Goal: Information Seeking & Learning: Stay updated

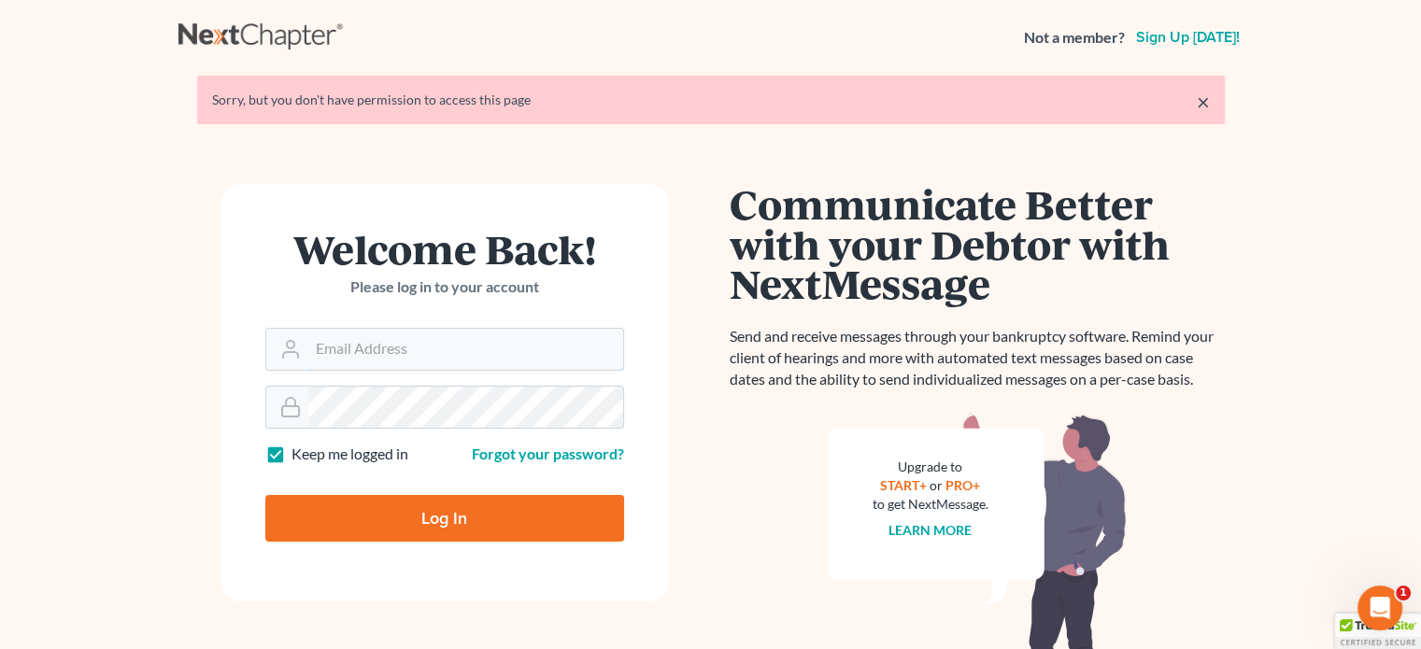
type input "[PERSON_NAME][EMAIL_ADDRESS][DOMAIN_NAME]"
click at [433, 518] on input "Log In" at bounding box center [444, 518] width 359 height 47
type input "Thinking..."
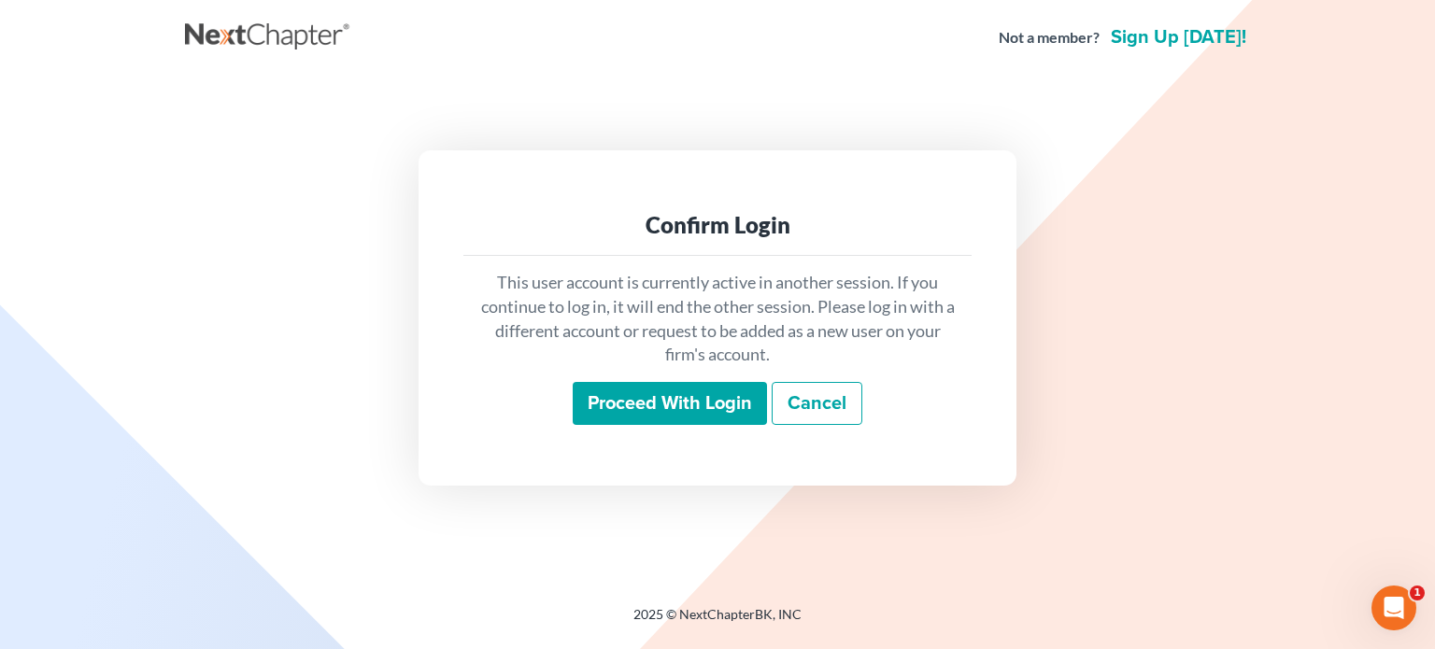
click at [645, 401] on input "Proceed with login" at bounding box center [670, 403] width 194 height 43
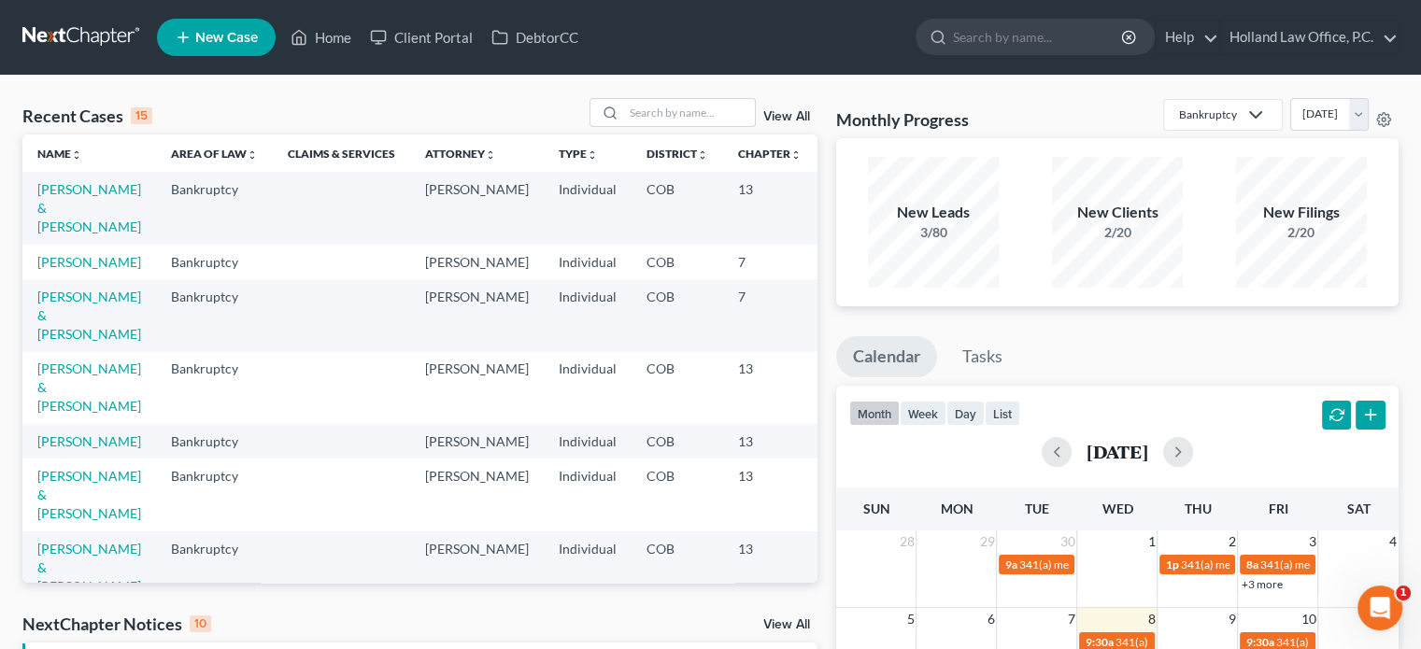
click at [723, 450] on td "13" at bounding box center [769, 441] width 93 height 35
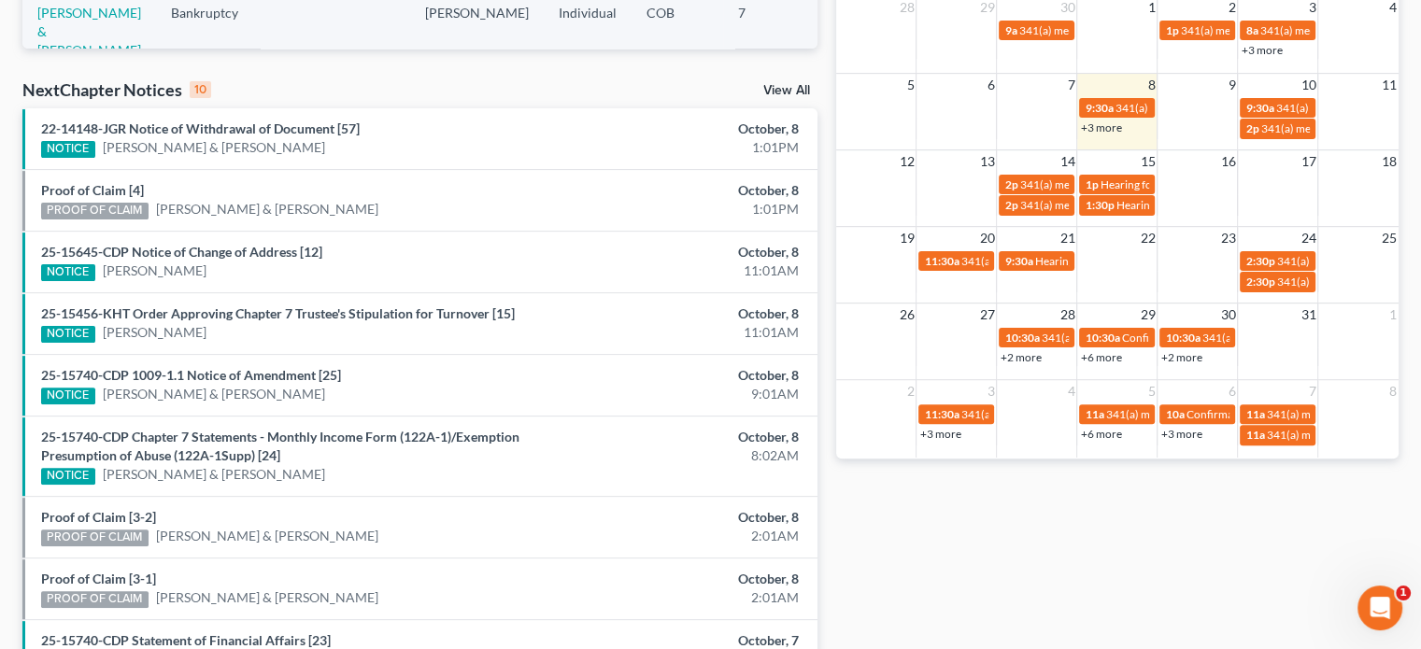
scroll to position [537, 0]
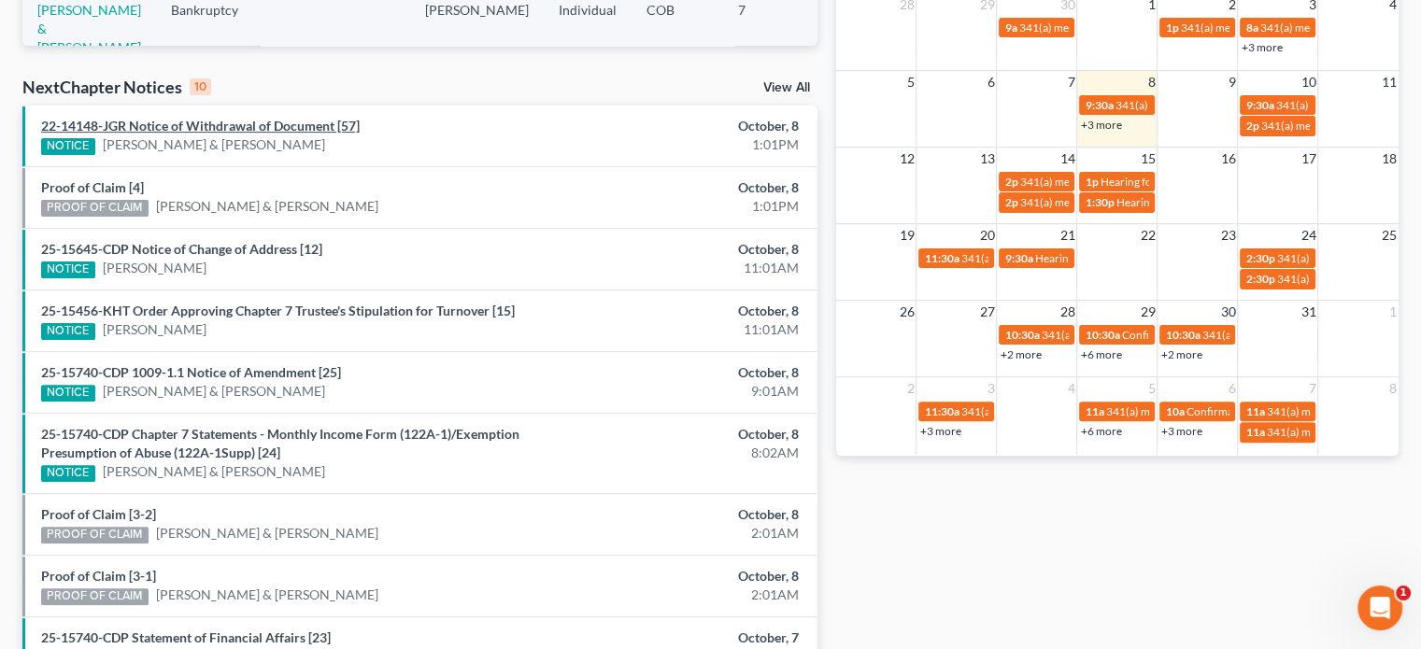
click at [142, 124] on link "22-14148-JGR Notice of Withdrawal of Document [57]" at bounding box center [200, 126] width 318 height 16
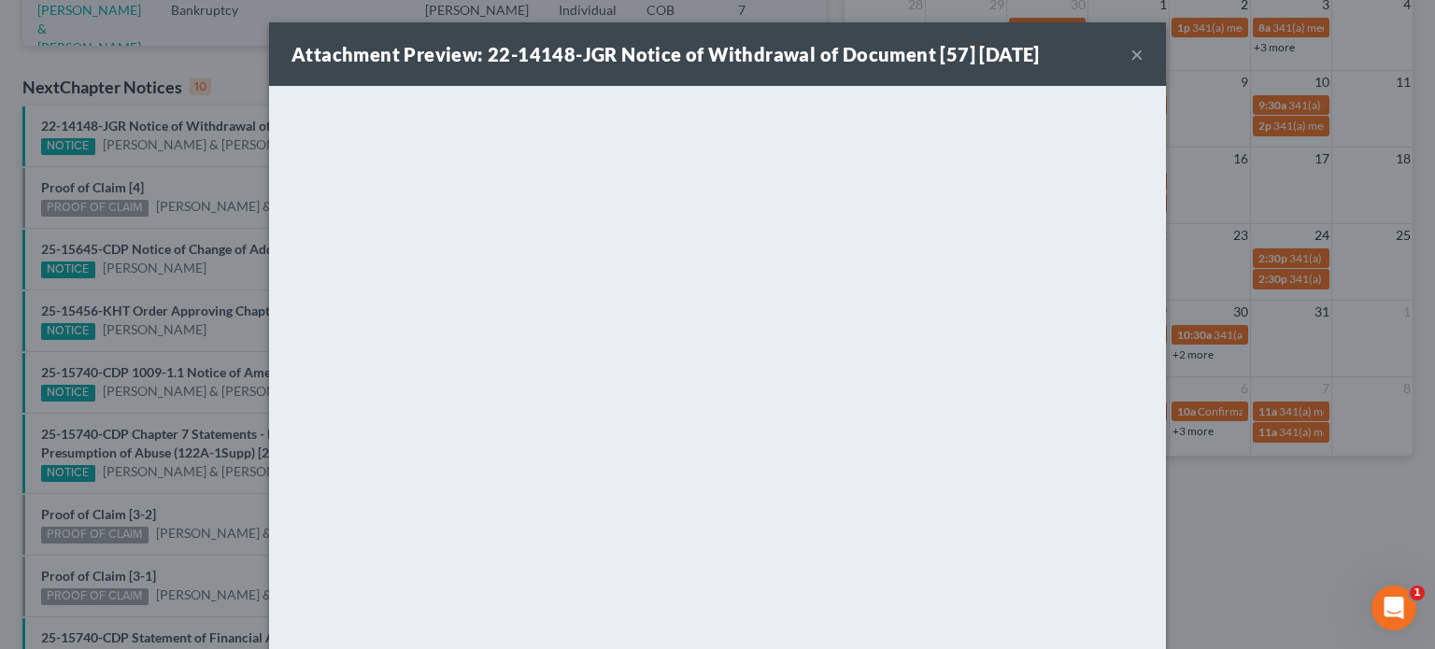
click at [1131, 58] on button "×" at bounding box center [1136, 54] width 13 height 22
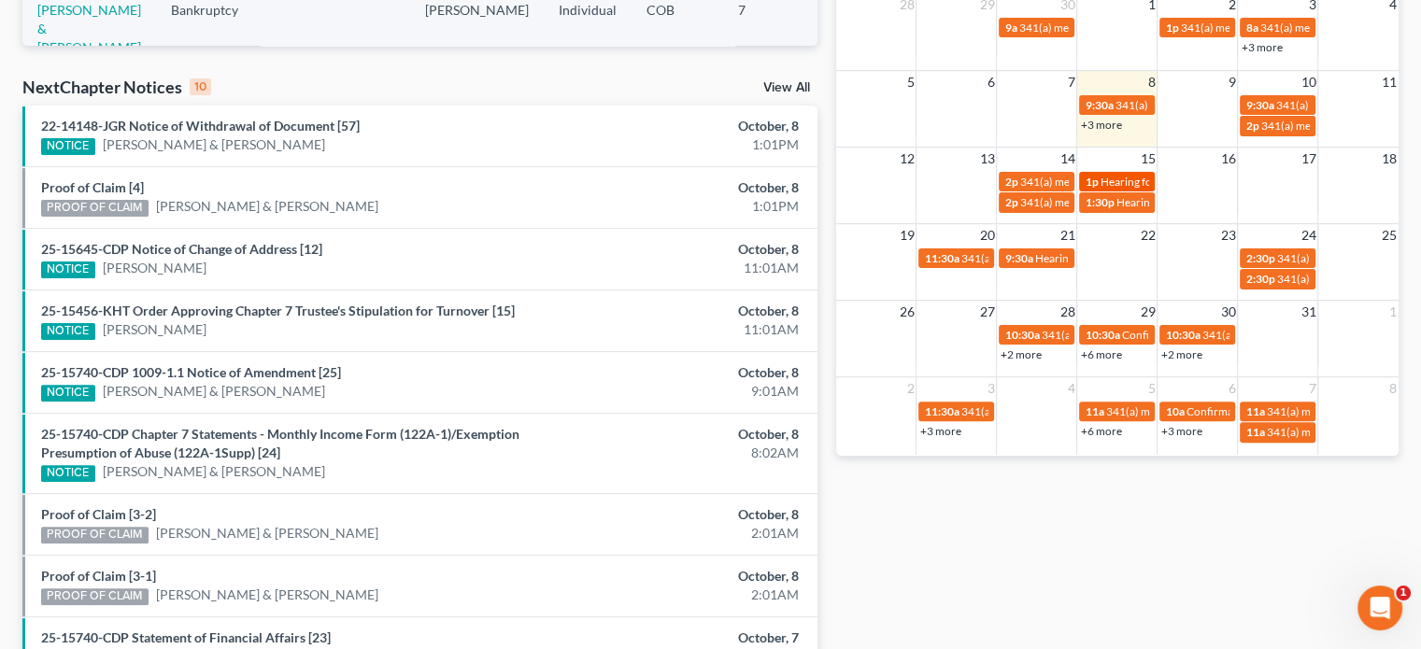
click at [1133, 178] on span "Hearing for [PERSON_NAME] & [PERSON_NAME]" at bounding box center [1221, 182] width 245 height 14
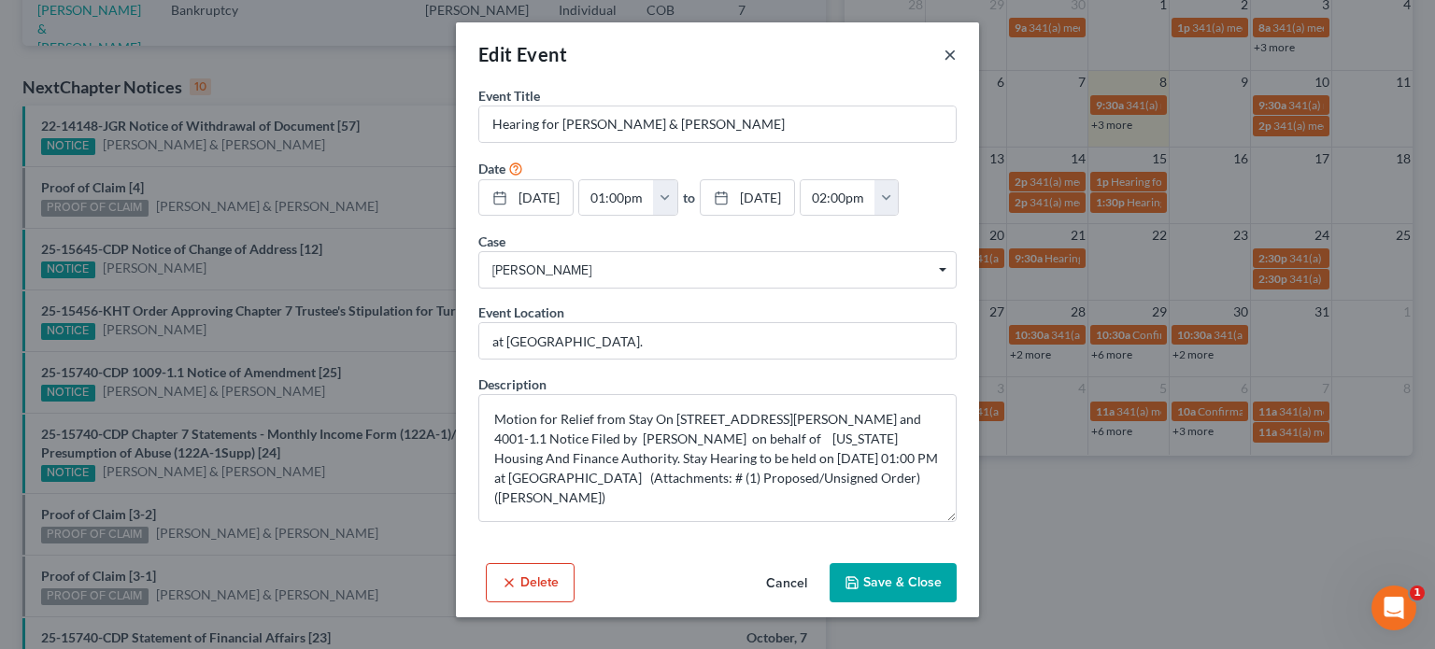
click at [953, 58] on button "×" at bounding box center [949, 54] width 13 height 22
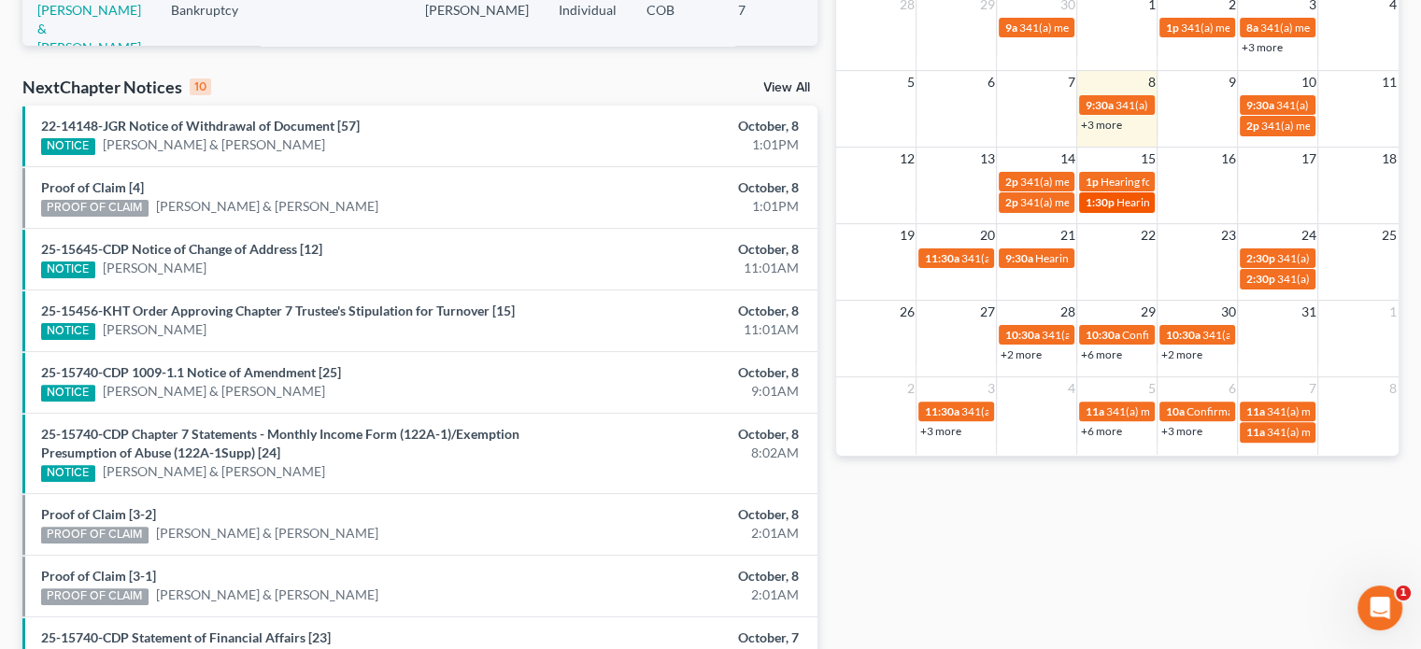
click at [1098, 201] on span "1:30p" at bounding box center [1098, 202] width 29 height 14
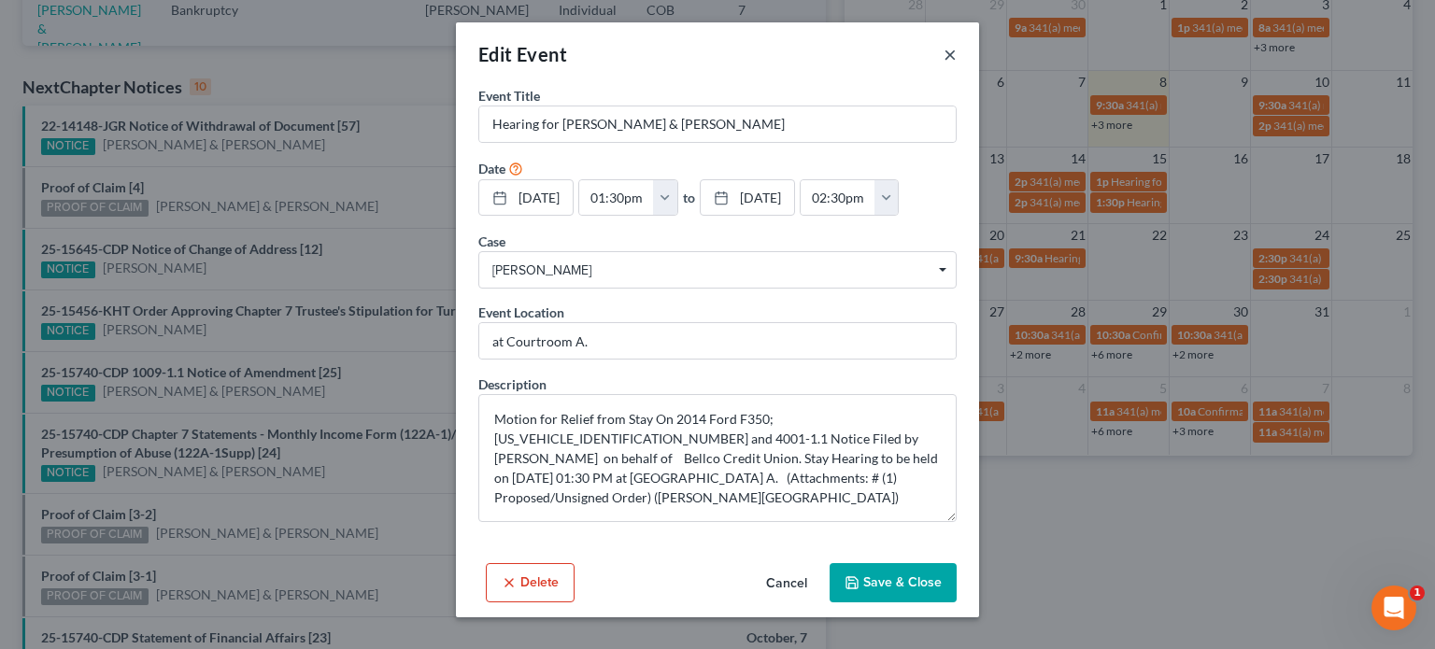
click at [949, 55] on button "×" at bounding box center [949, 54] width 13 height 22
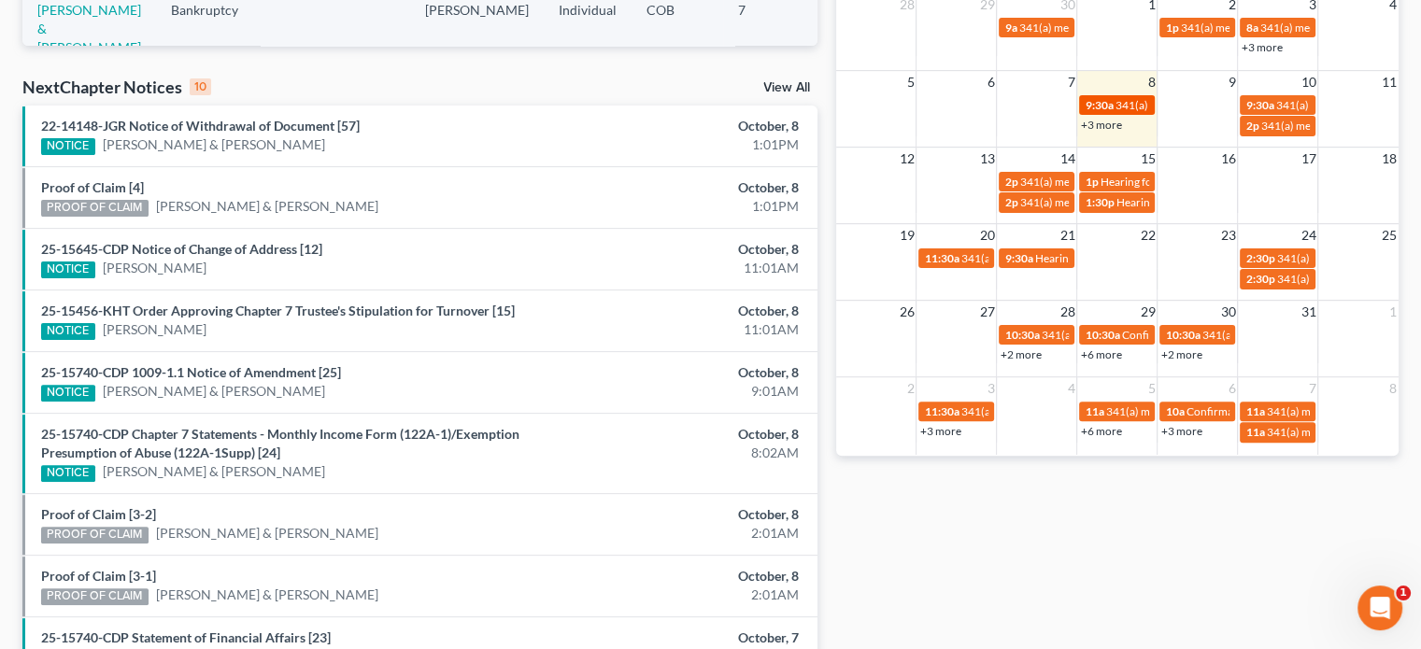
click at [1104, 102] on span "9:30a" at bounding box center [1098, 105] width 28 height 14
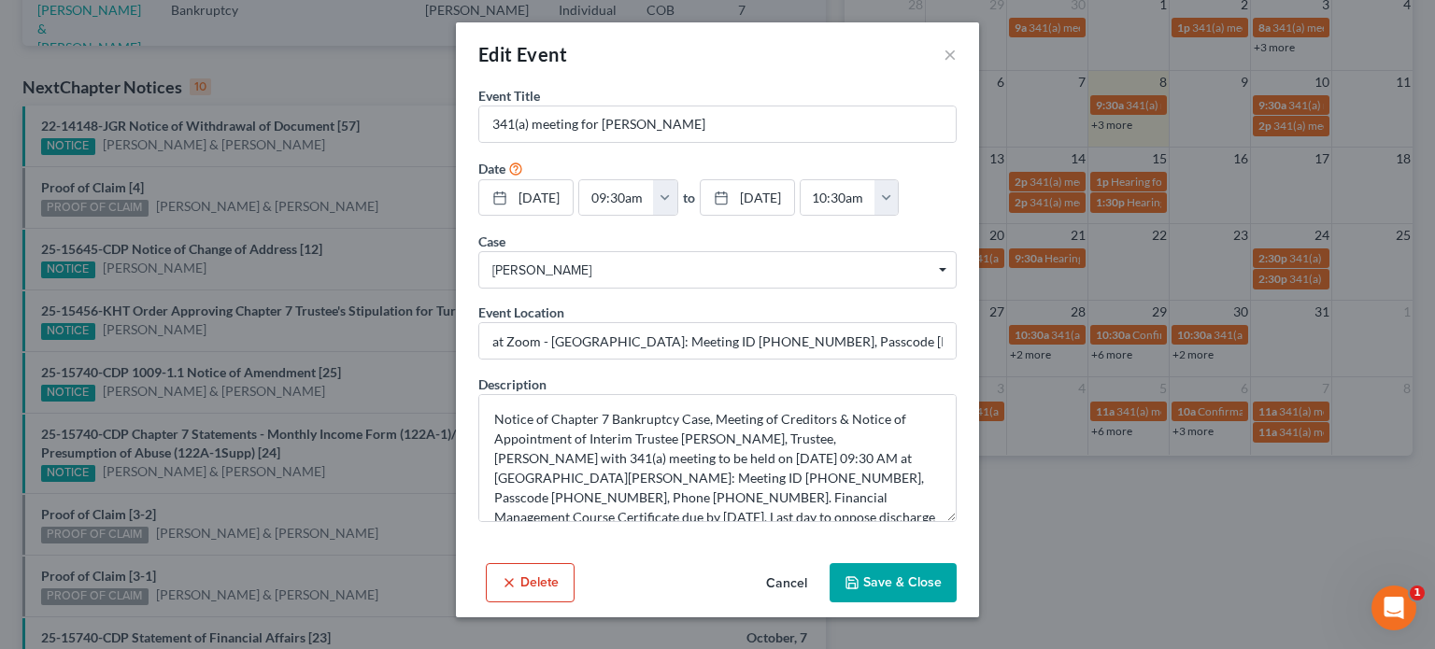
click at [855, 584] on polyline "button" at bounding box center [852, 586] width 7 height 5
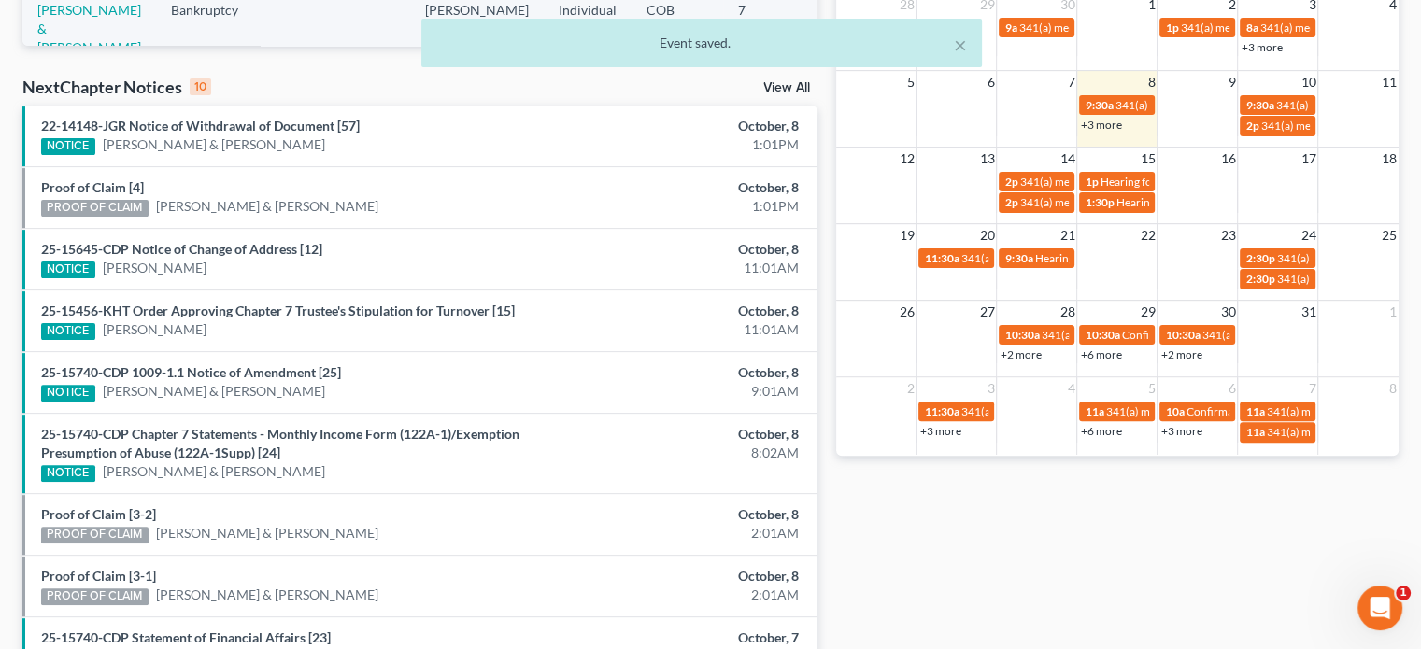
click at [1096, 124] on link "+3 more" at bounding box center [1100, 125] width 41 height 14
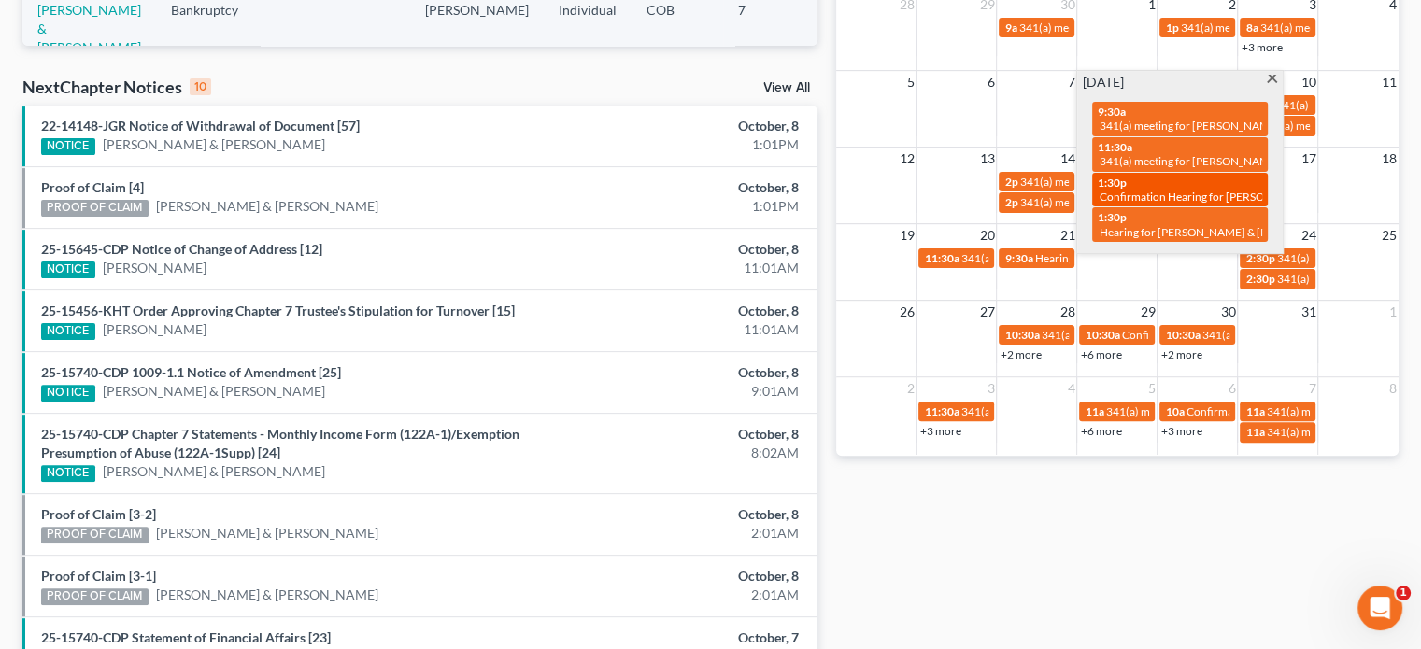
click at [1193, 191] on span "Confirmation Hearing for [PERSON_NAME]" at bounding box center [1206, 197] width 214 height 14
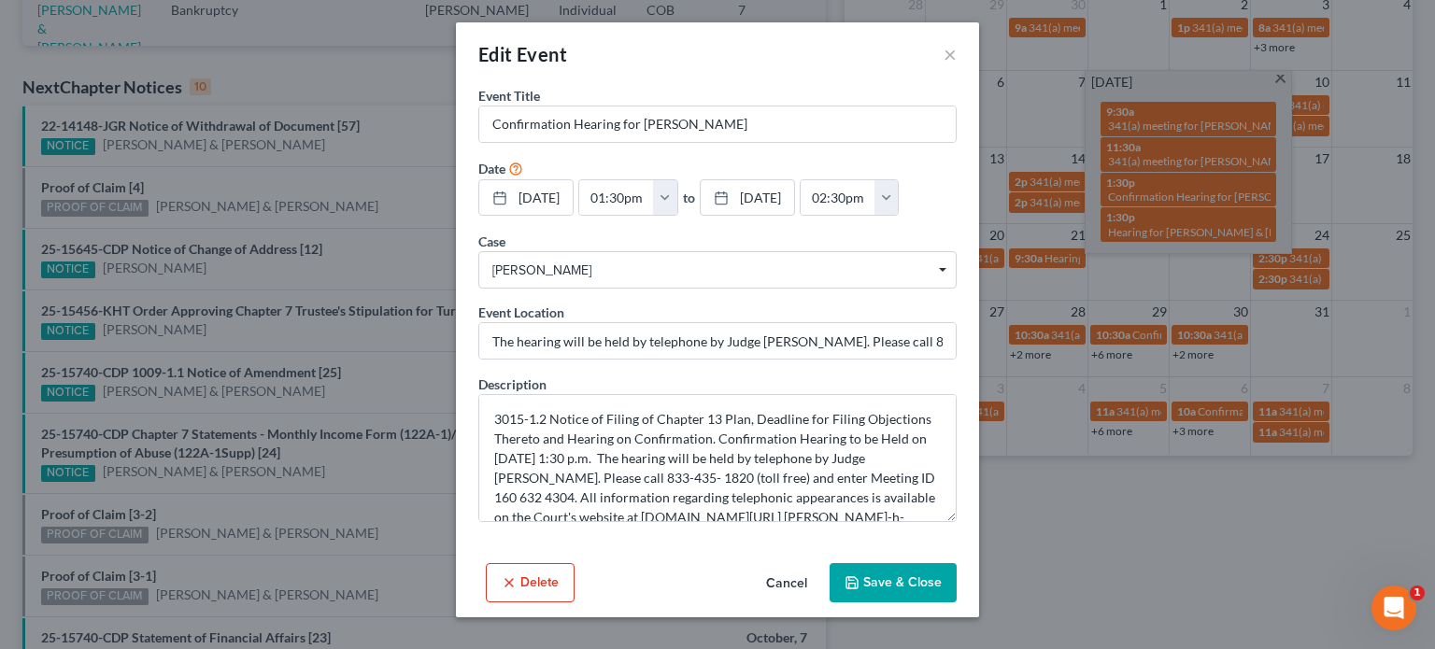
click at [916, 318] on div "Event Location The hearing will be held by telephone by Judge [PERSON_NAME]. Pl…" at bounding box center [717, 331] width 478 height 57
click at [949, 54] on button "×" at bounding box center [949, 54] width 13 height 22
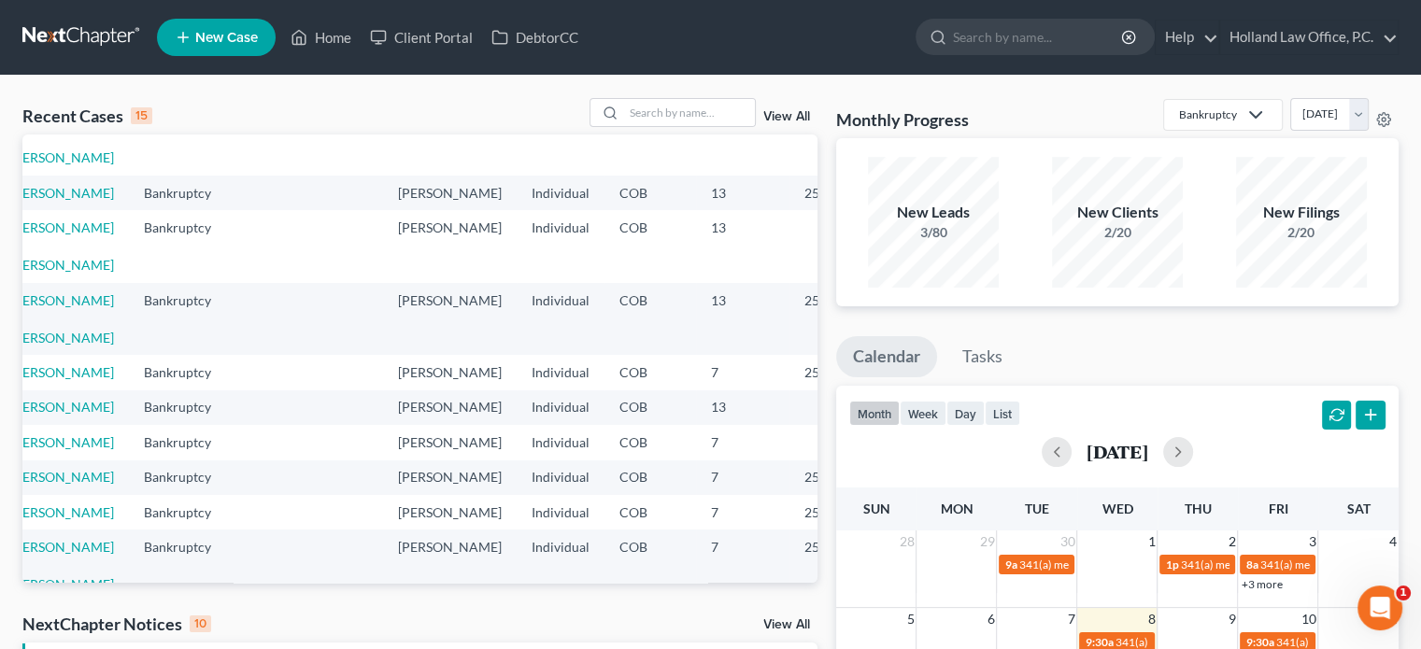
scroll to position [248, 26]
click at [1322, 288] on div "New Filings 2/20" at bounding box center [1301, 222] width 184 height 138
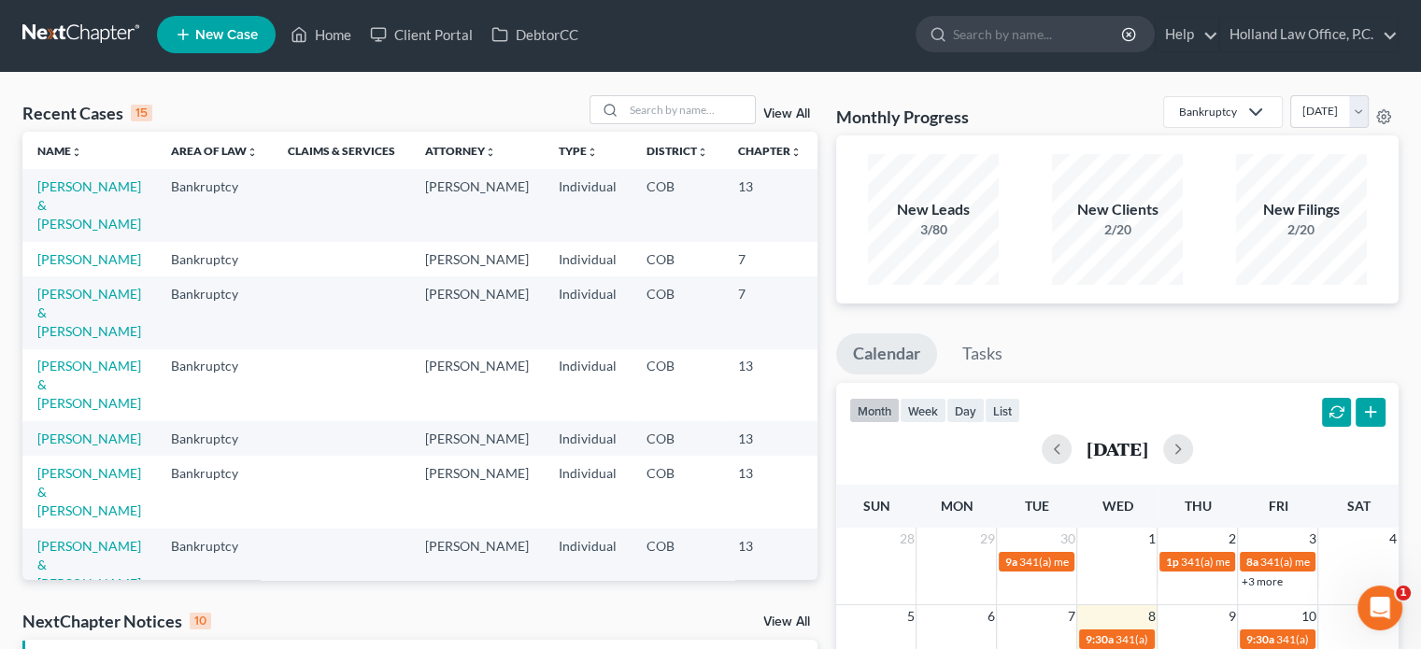
scroll to position [0, 0]
